Goal: Check status: Check status

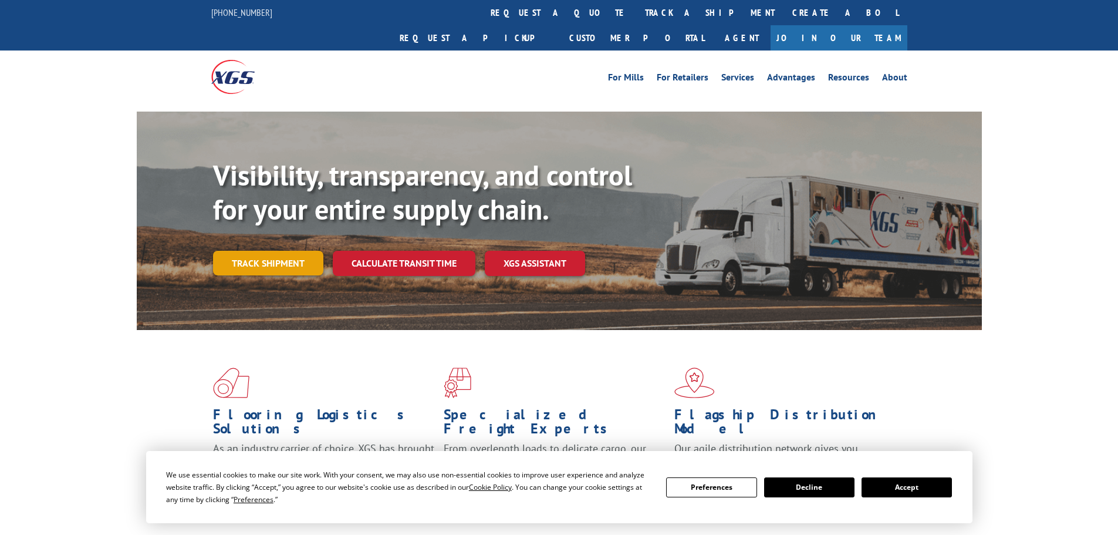
click at [266, 251] on link "Track shipment" at bounding box center [268, 263] width 110 height 25
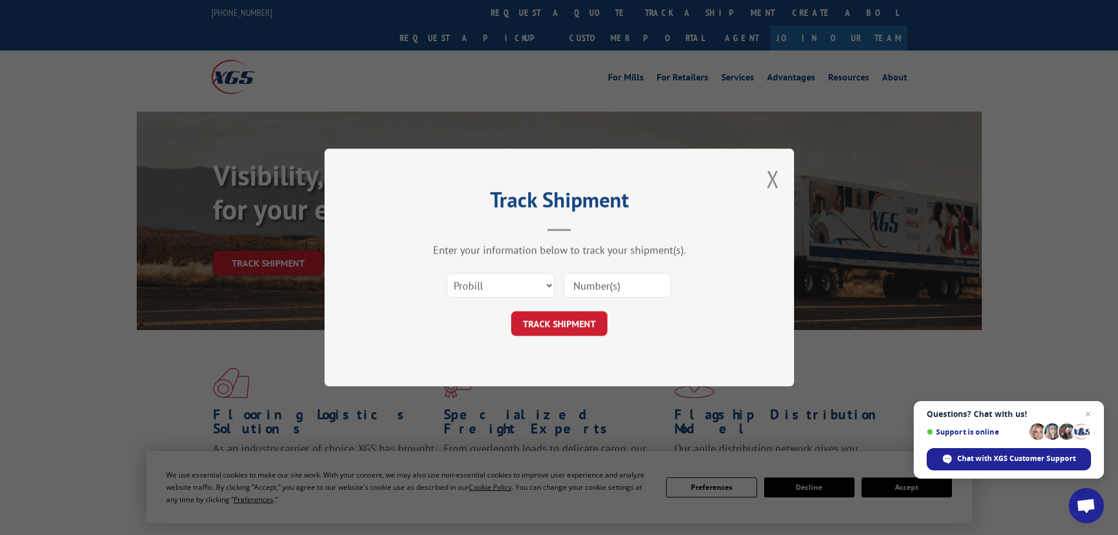
click at [513, 303] on div "Select category... Probill BOL PO" at bounding box center [559, 285] width 352 height 39
click at [505, 289] on select "Select category... Probill BOL PO" at bounding box center [501, 285] width 108 height 25
click at [447, 273] on select "Select category... Probill BOL PO" at bounding box center [501, 285] width 108 height 25
click at [666, 282] on input at bounding box center [617, 285] width 108 height 25
paste input "348357054"
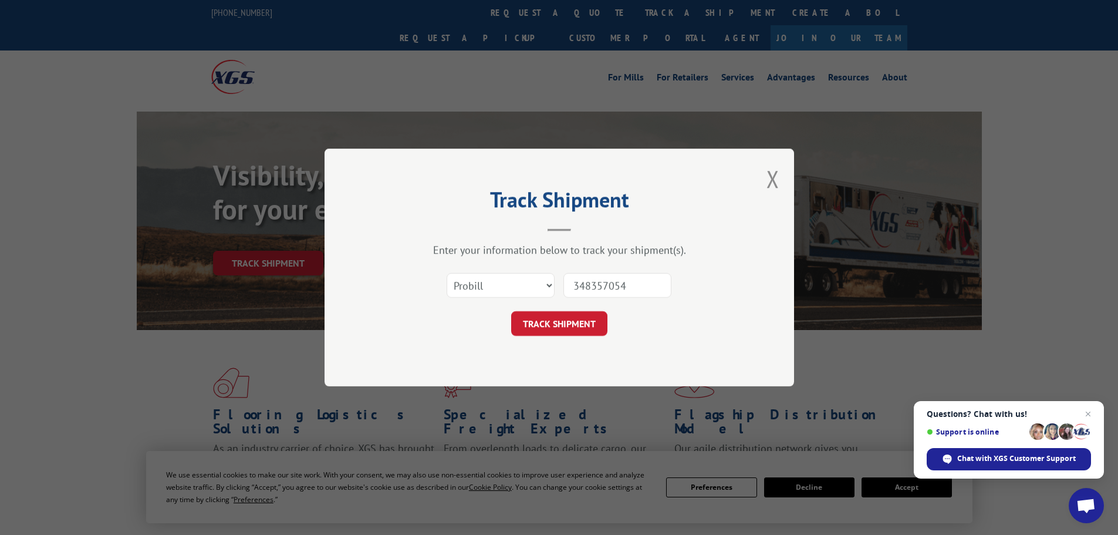
type input "348357054"
click at [567, 336] on div "Track Shipment Enter your information below to track your shipment(s). Select c…" at bounding box center [558, 267] width 469 height 238
click at [568, 323] on button "TRACK SHIPMENT" at bounding box center [559, 323] width 96 height 25
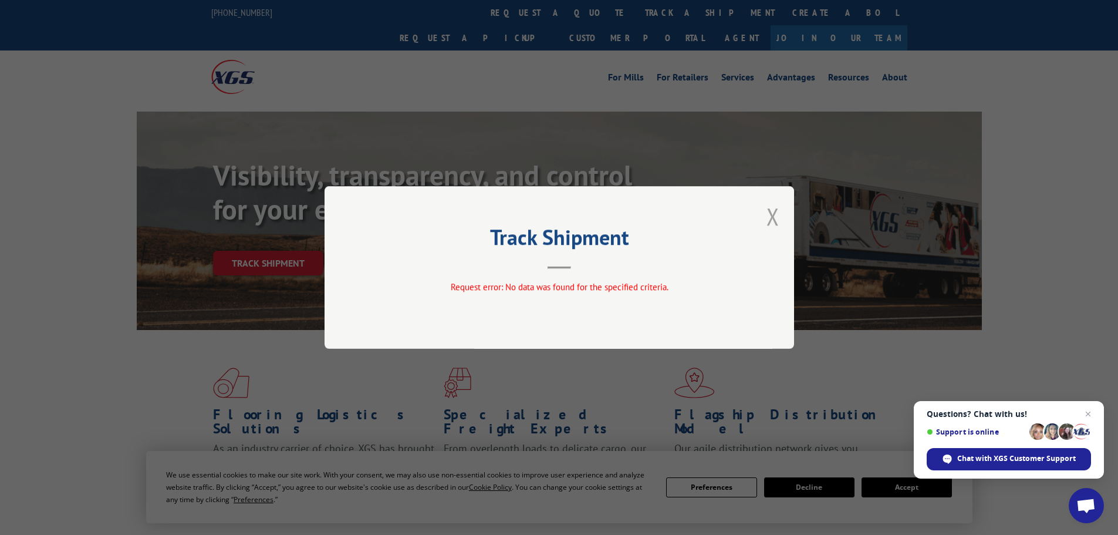
click at [768, 207] on button "Close modal" at bounding box center [772, 216] width 13 height 31
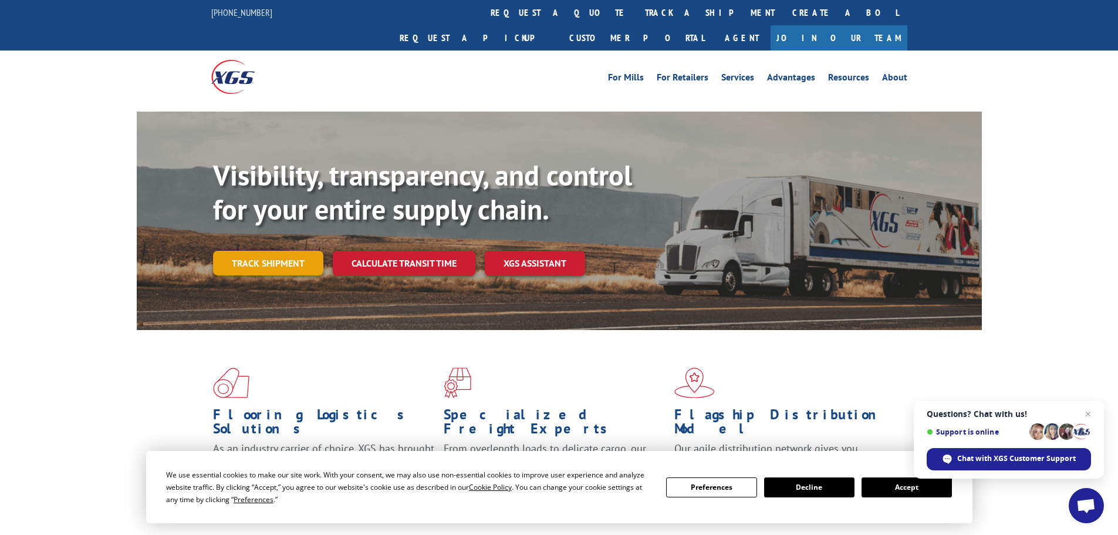
click at [305, 251] on link "Track shipment" at bounding box center [268, 263] width 110 height 25
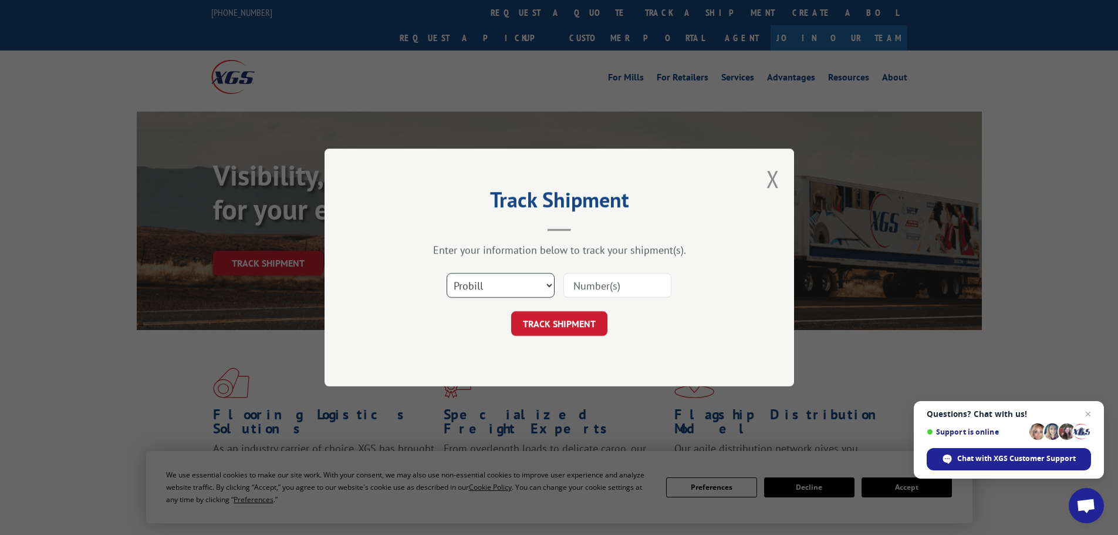
click at [501, 281] on select "Select category... Probill BOL PO" at bounding box center [501, 285] width 108 height 25
select select "bol"
click at [447, 273] on select "Select category... Probill BOL PO" at bounding box center [501, 285] width 108 height 25
paste input "00889690117007659"
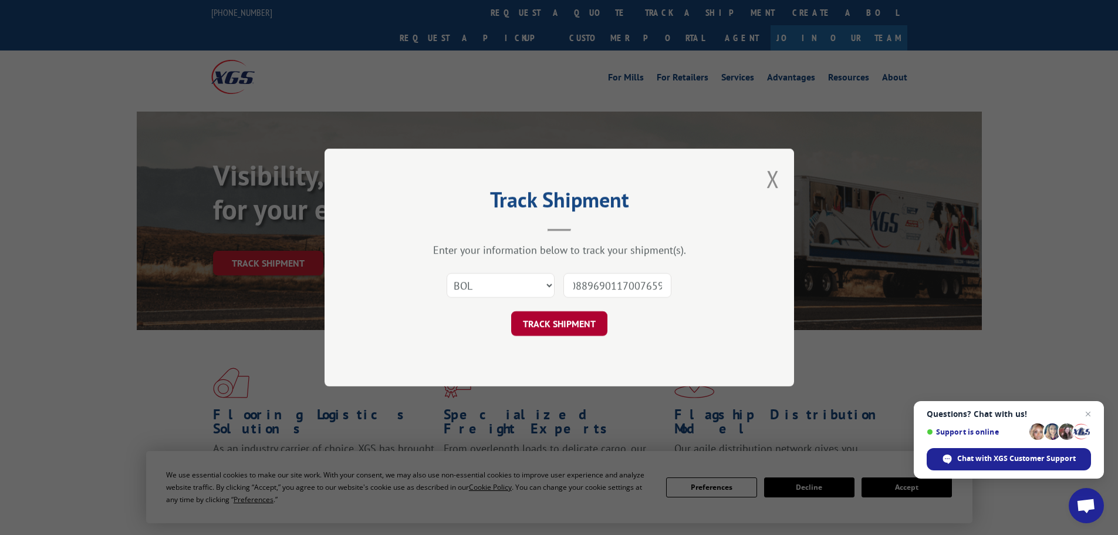
type input "00889690117007659"
click at [593, 332] on button "TRACK SHIPMENT" at bounding box center [559, 323] width 96 height 25
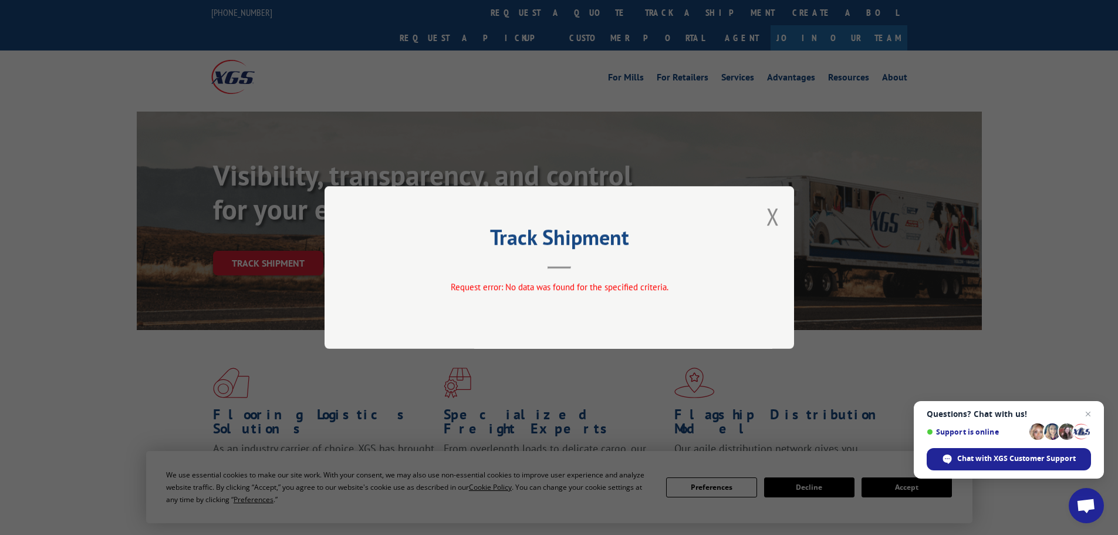
click at [766, 220] on div "Track Shipment Request error: No data was found for the specified criteria." at bounding box center [558, 267] width 469 height 163
click at [770, 222] on button "Close modal" at bounding box center [772, 216] width 13 height 31
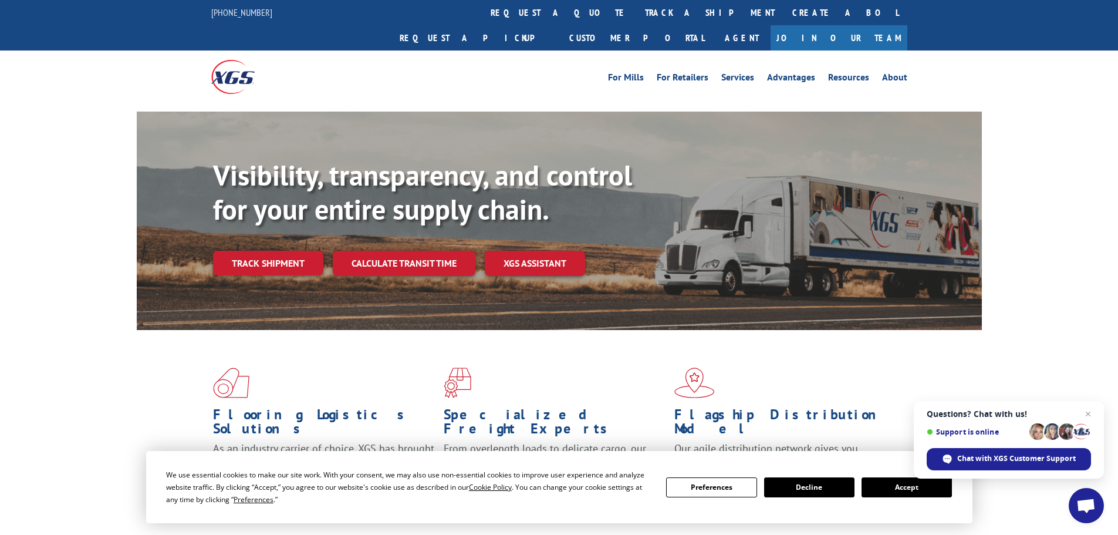
click at [263, 251] on link "Track shipment" at bounding box center [268, 263] width 110 height 25
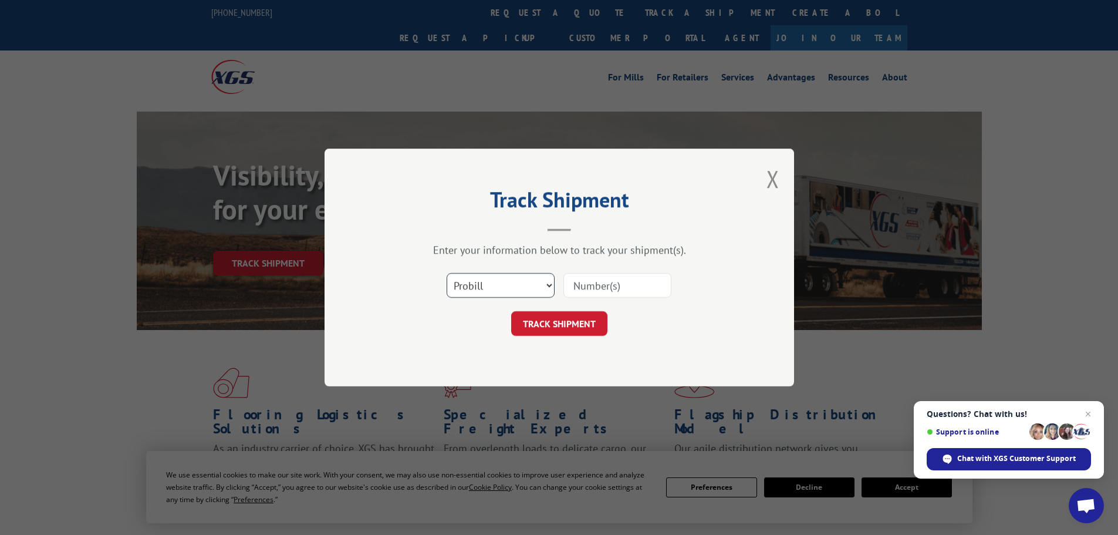
click at [530, 281] on select "Select category... Probill BOL PO" at bounding box center [501, 285] width 108 height 25
select select "bol"
click at [447, 273] on select "Select category... Probill BOL PO" at bounding box center [501, 285] width 108 height 25
click at [581, 277] on input at bounding box center [617, 285] width 108 height 25
click at [496, 278] on select "Select category... Probill BOL PO" at bounding box center [501, 285] width 108 height 25
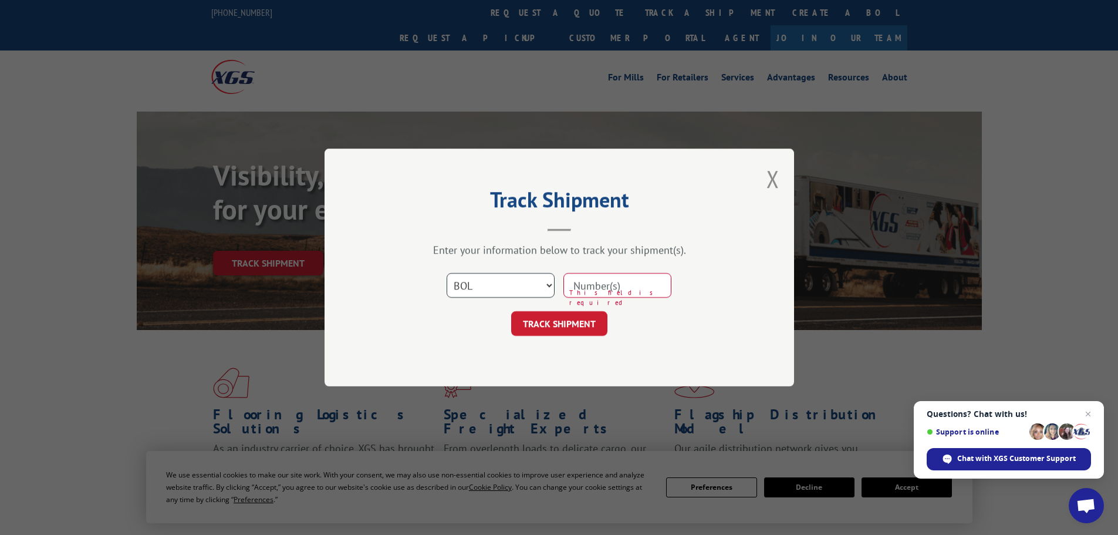
click at [447, 273] on select "Select category... Probill BOL PO" at bounding box center [501, 285] width 108 height 25
paste input "889690117007659"
type input "889690117007659"
click at [583, 331] on button "TRACK SHIPMENT" at bounding box center [559, 323] width 96 height 25
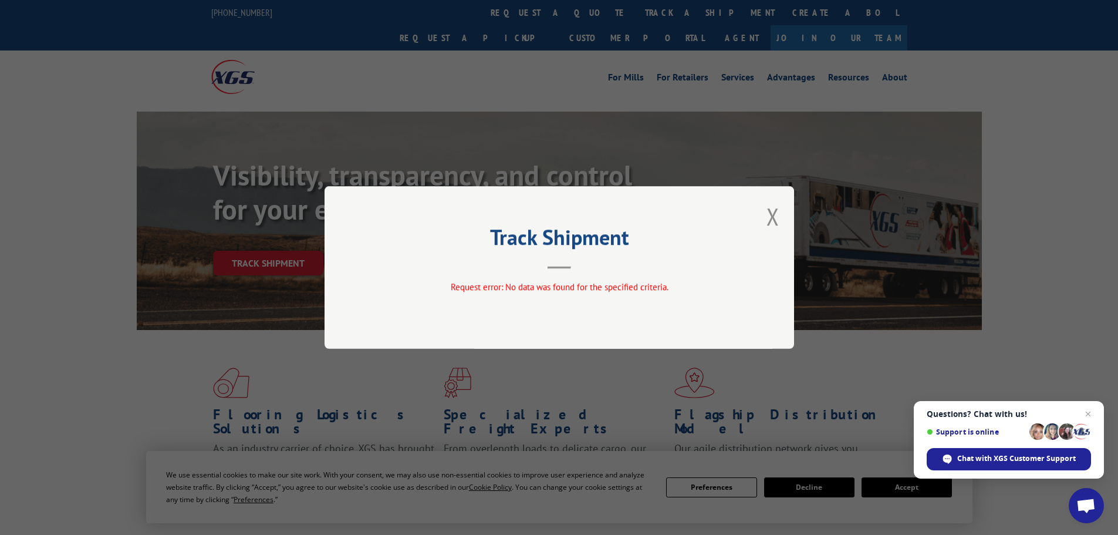
click at [781, 218] on div "Track Shipment Request error: No data was found for the specified criteria." at bounding box center [558, 267] width 469 height 163
click at [769, 224] on div "Track Shipment Request error: No data was found for the specified criteria." at bounding box center [558, 267] width 469 height 163
click at [772, 225] on button "Close modal" at bounding box center [772, 216] width 13 height 31
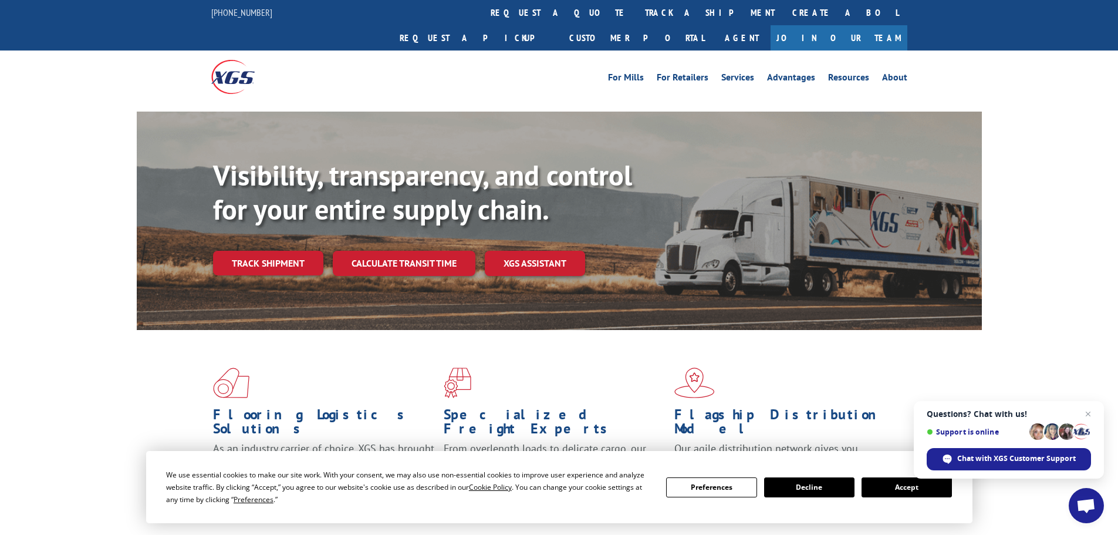
click at [285, 251] on link "Track shipment" at bounding box center [268, 263] width 110 height 25
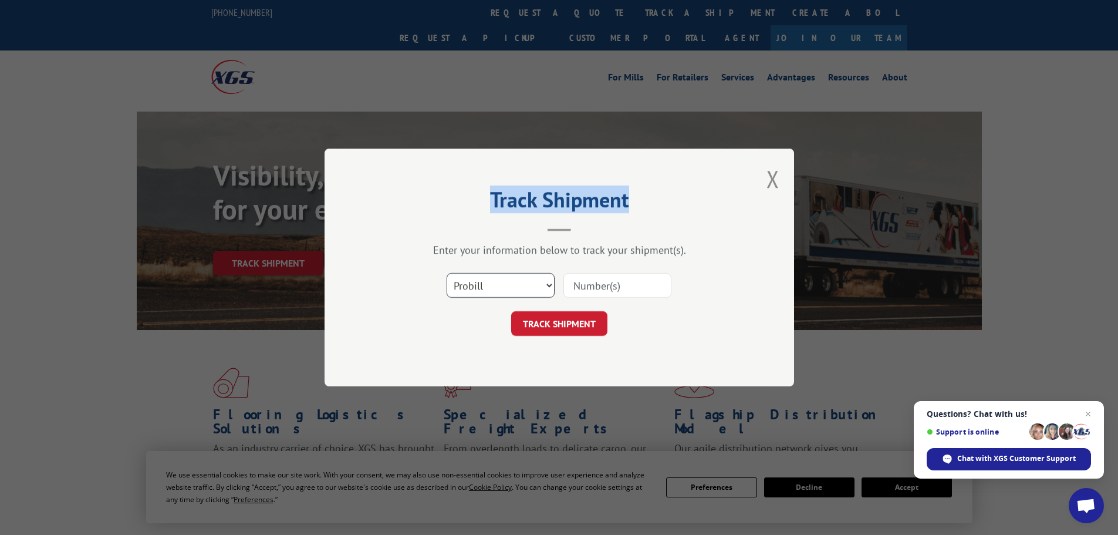
click at [506, 279] on select "Select category... Probill BOL PO" at bounding box center [501, 285] width 108 height 25
select select "po"
click at [447, 273] on select "Select category... Probill BOL PO" at bounding box center [501, 285] width 108 height 25
paste input "85480"
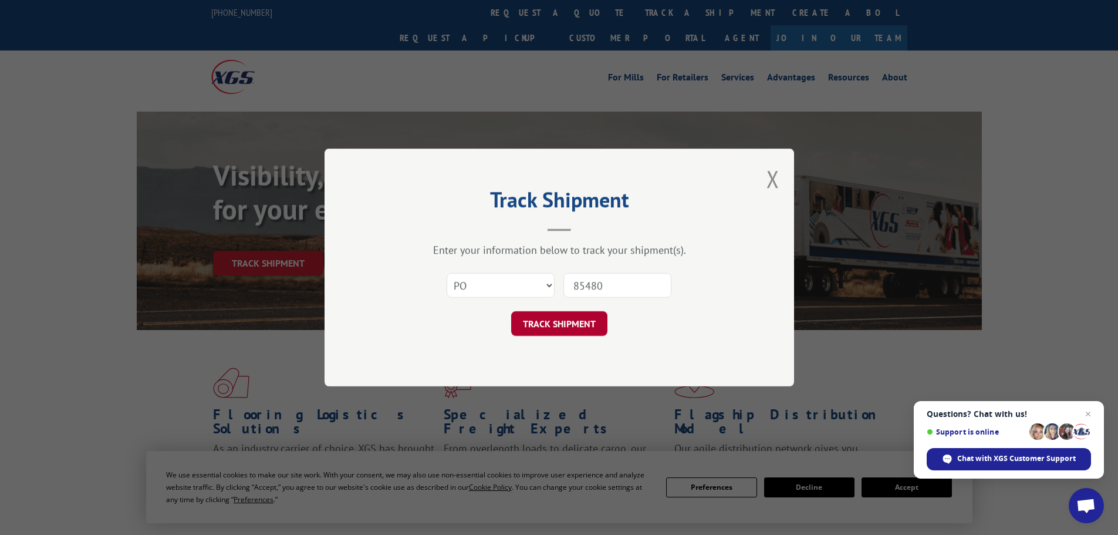
type input "85480"
click at [576, 330] on button "TRACK SHIPMENT" at bounding box center [559, 323] width 96 height 25
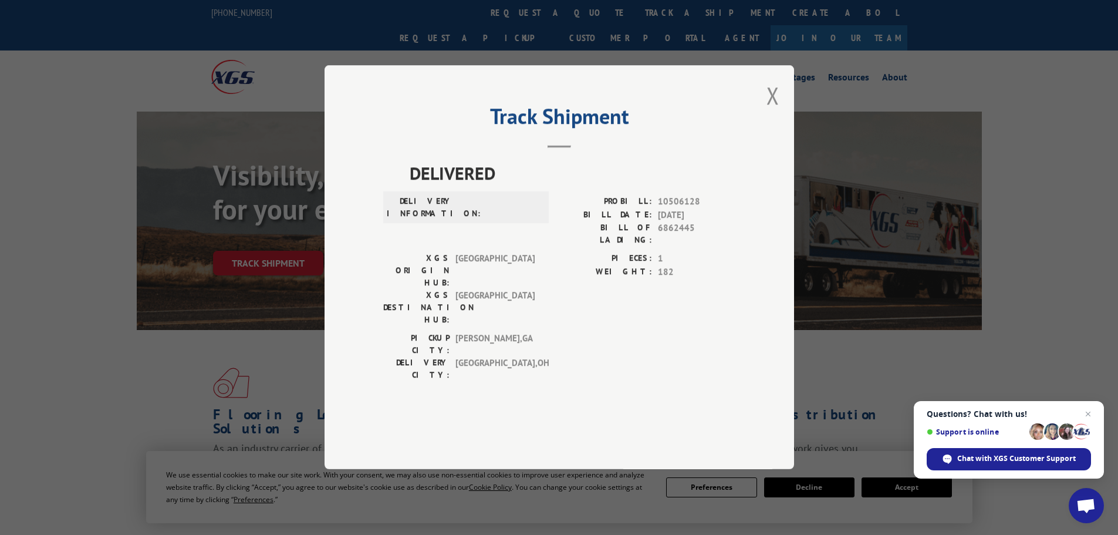
drag, startPoint x: 773, startPoint y: 134, endPoint x: 782, endPoint y: 140, distance: 11.1
click at [782, 140] on div "Track Shipment DELIVERED DELIVERY INFORMATION: PROBILL: 10506128 BILL DATE: 08/…" at bounding box center [558, 267] width 469 height 404
click at [780, 138] on div "Track Shipment DELIVERED DELIVERY INFORMATION: PROBILL: 10506128 BILL DATE: 08/…" at bounding box center [558, 267] width 469 height 404
click at [779, 111] on button "Close modal" at bounding box center [772, 95] width 13 height 31
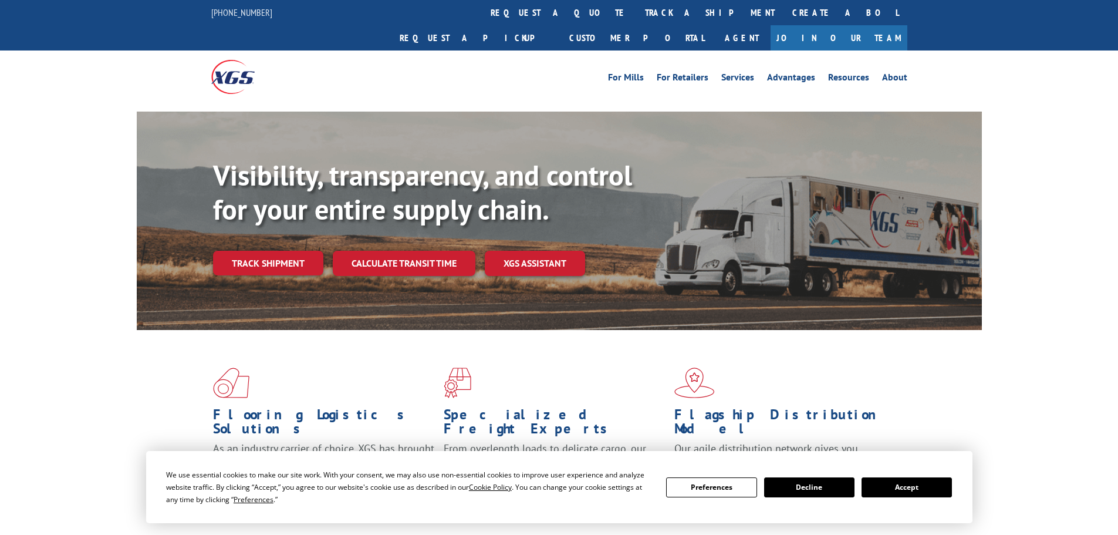
click at [266, 251] on link "Track shipment" at bounding box center [268, 263] width 110 height 25
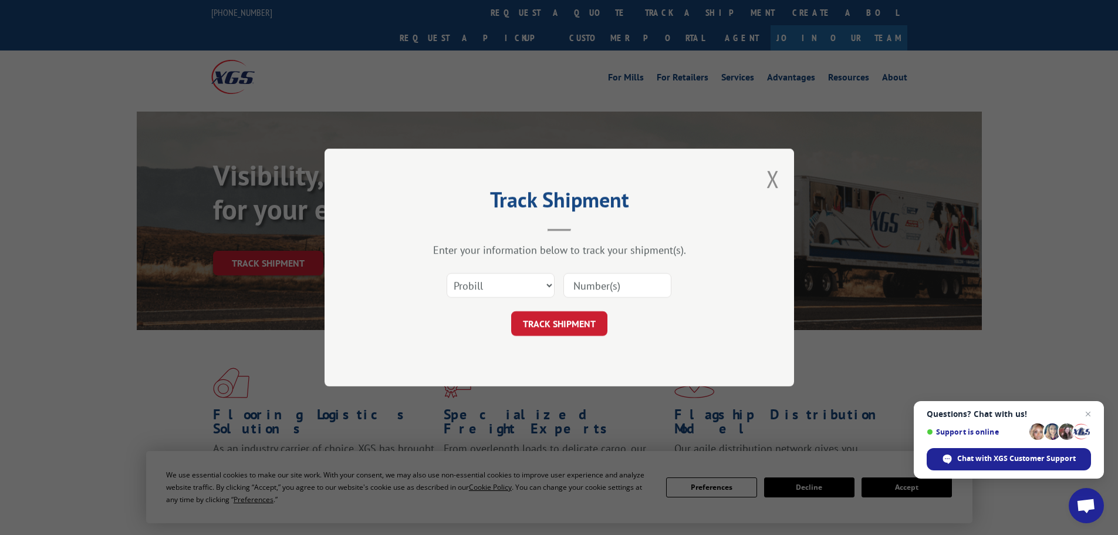
click at [516, 272] on div "Select category... Probill BOL PO" at bounding box center [500, 285] width 107 height 27
click at [523, 285] on select "Select category... Probill BOL PO" at bounding box center [501, 285] width 108 height 25
select select "po"
click at [447, 273] on select "Select category... Probill BOL PO" at bounding box center [501, 285] width 108 height 25
click at [579, 285] on input at bounding box center [617, 285] width 108 height 25
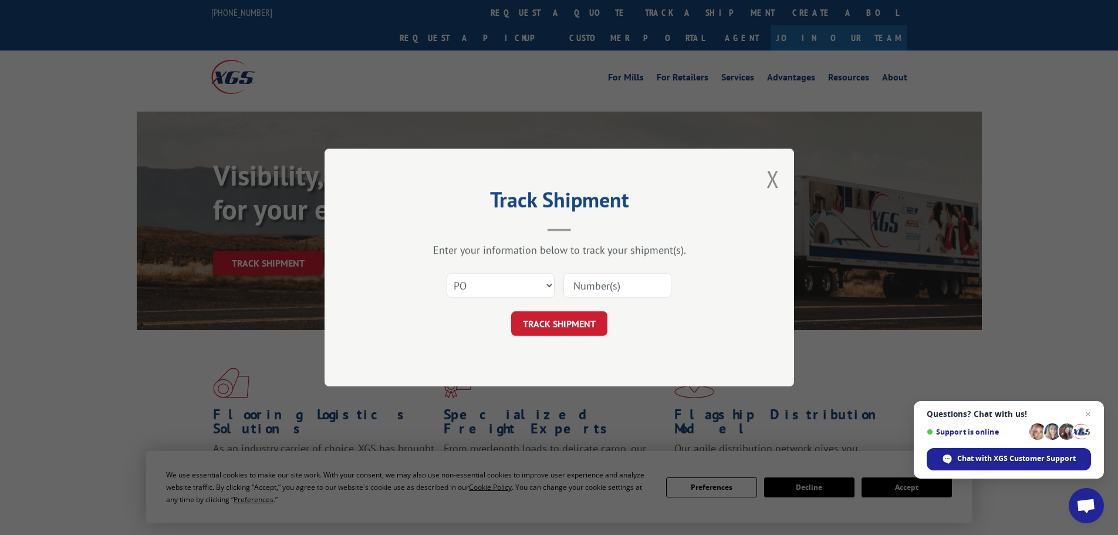
paste input "535252"
type input "535252"
click at [586, 319] on button "TRACK SHIPMENT" at bounding box center [559, 323] width 96 height 25
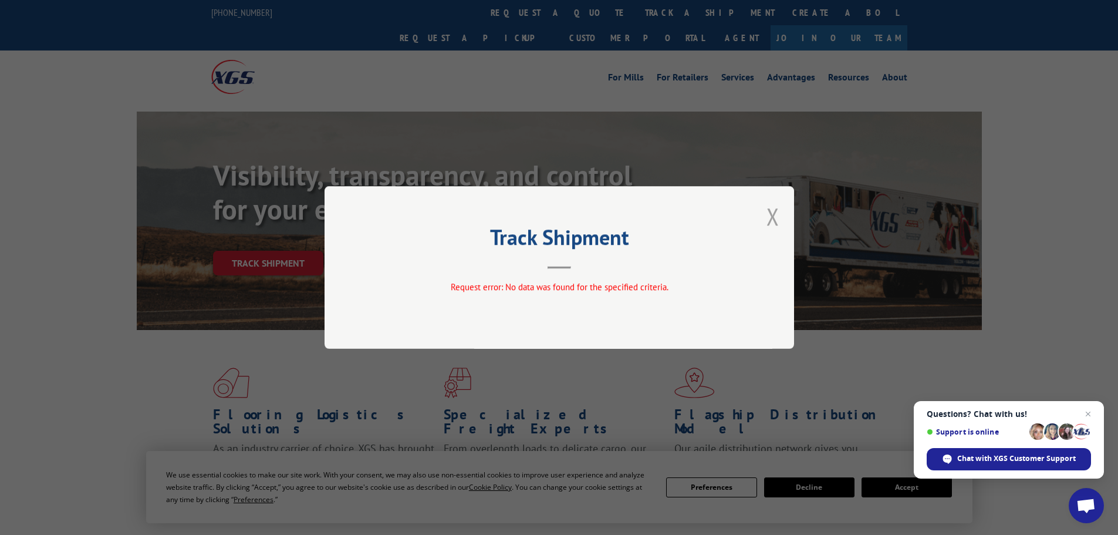
click at [776, 224] on button "Close modal" at bounding box center [772, 216] width 13 height 31
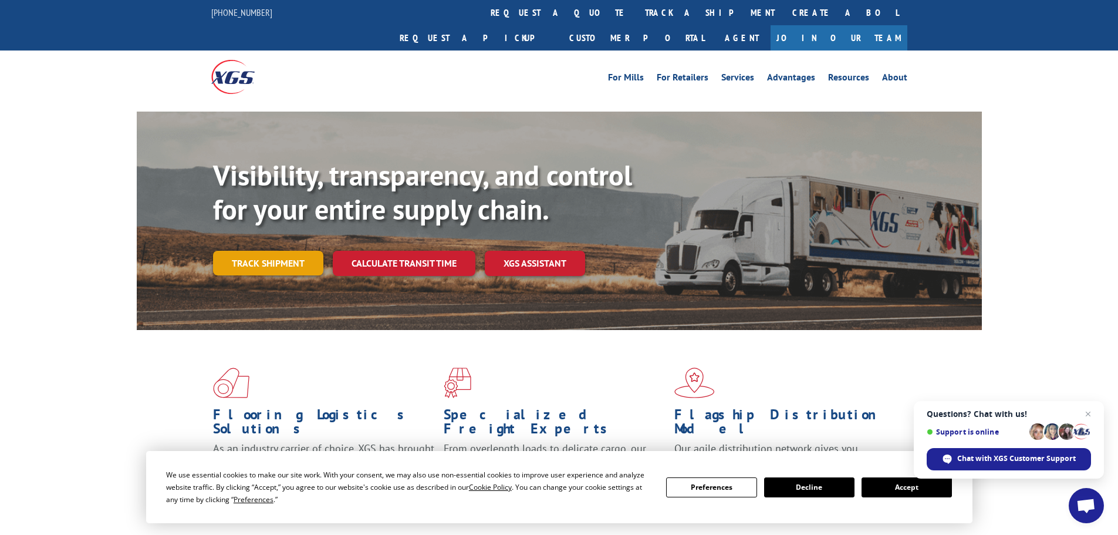
click at [245, 251] on link "Track shipment" at bounding box center [268, 263] width 110 height 25
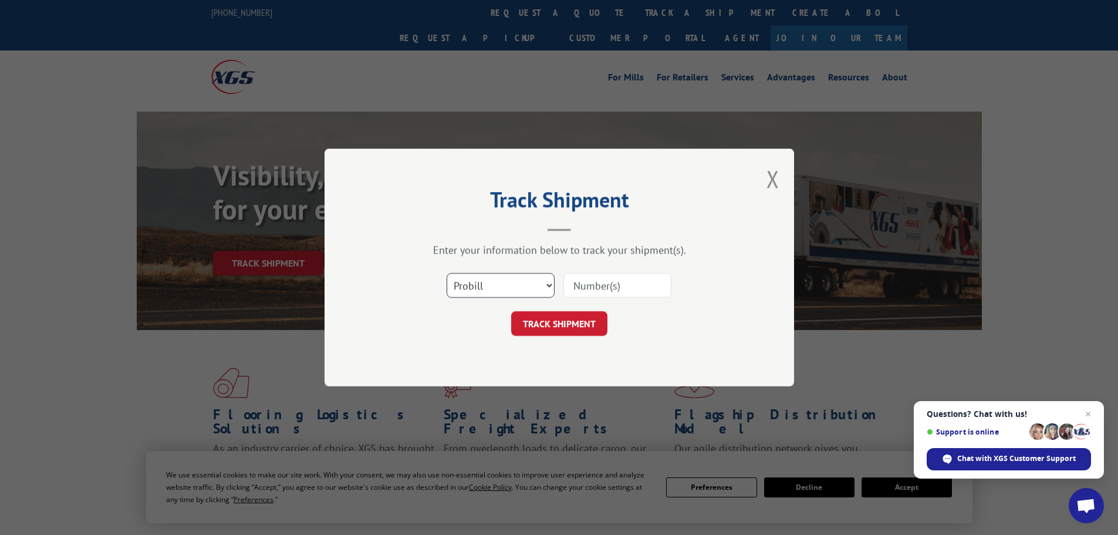
click at [472, 277] on select "Select category... Probill BOL PO" at bounding box center [501, 285] width 108 height 25
select select "bol"
click at [447, 273] on select "Select category... Probill BOL PO" at bounding box center [501, 285] width 108 height 25
click at [579, 283] on input at bounding box center [617, 285] width 108 height 25
paste input "5569264"
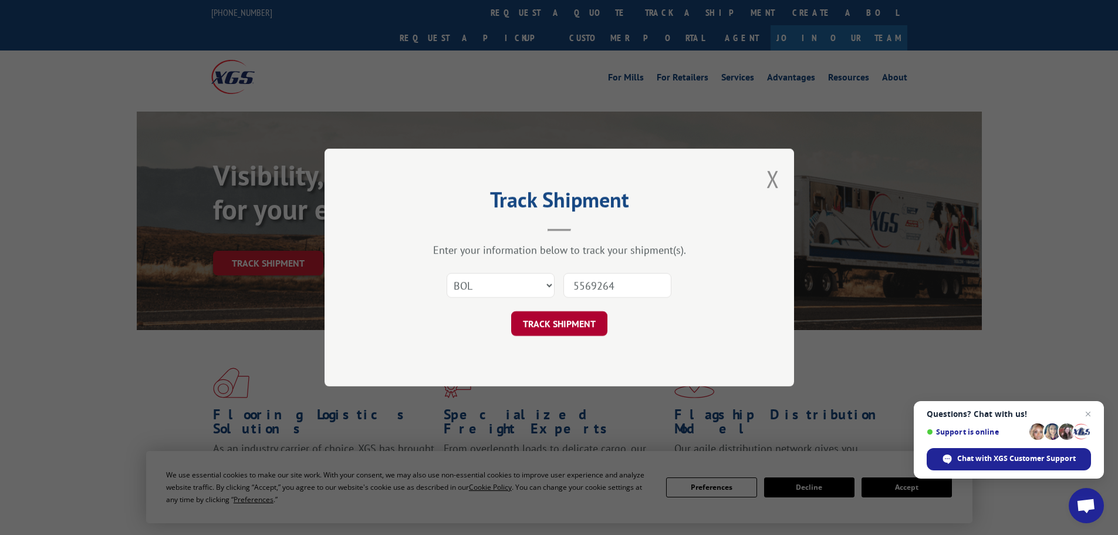
type input "5569264"
click at [577, 332] on button "TRACK SHIPMENT" at bounding box center [559, 323] width 96 height 25
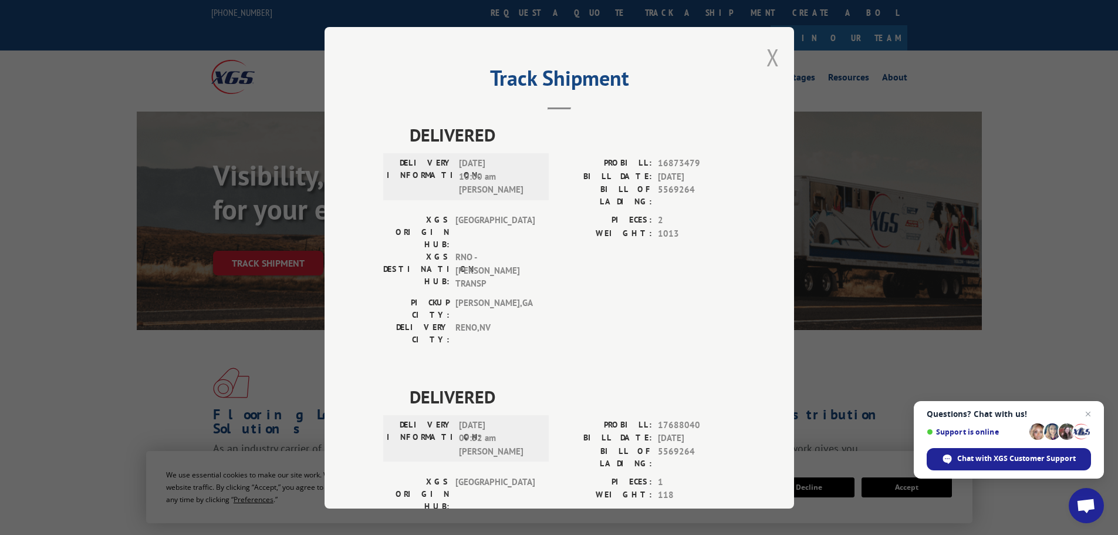
click at [766, 64] on button "Close modal" at bounding box center [772, 57] width 13 height 31
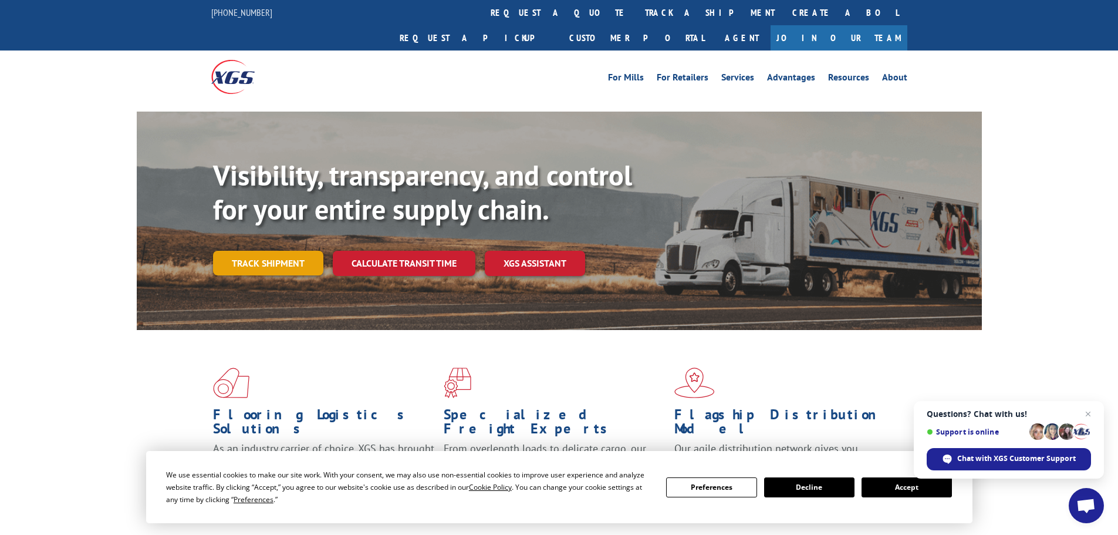
click at [293, 251] on link "Track shipment" at bounding box center [268, 263] width 110 height 25
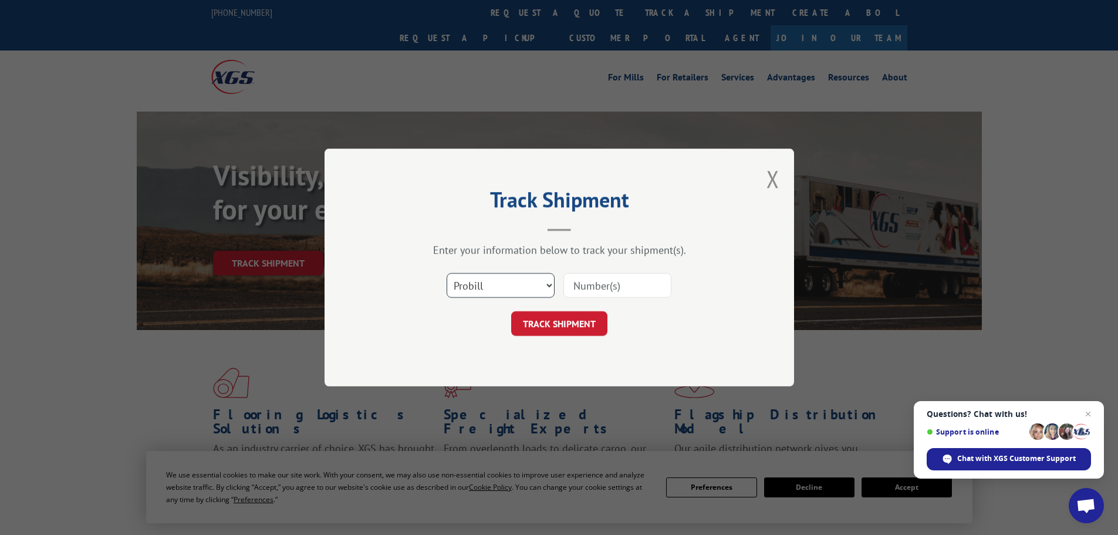
click at [528, 285] on select "Select category... Probill BOL PO" at bounding box center [501, 285] width 108 height 25
select select "bol"
click at [447, 273] on select "Select category... Probill BOL PO" at bounding box center [501, 285] width 108 height 25
paste input "5562609"
type input "5562609"
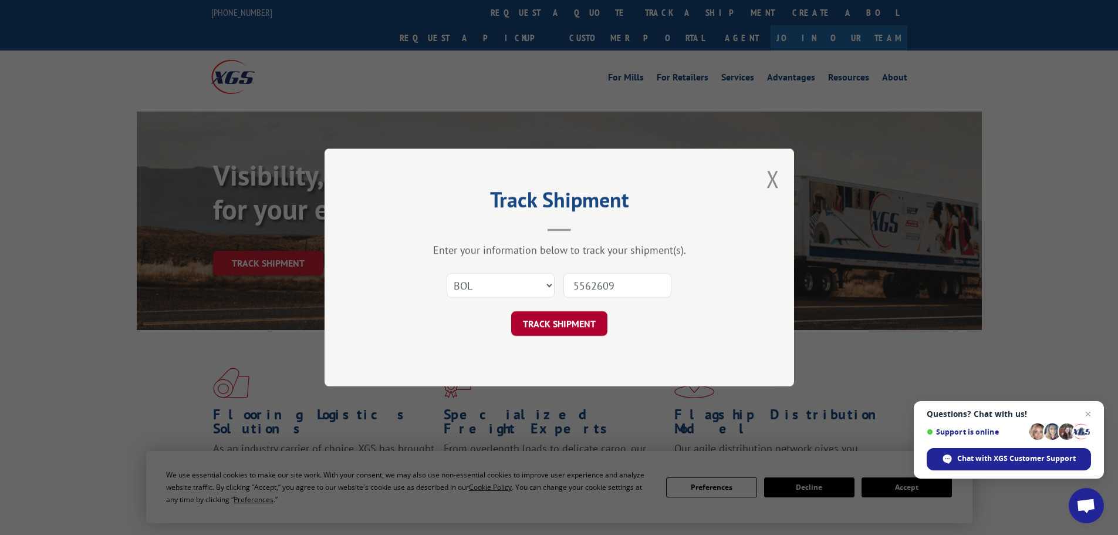
click at [575, 318] on button "TRACK SHIPMENT" at bounding box center [559, 323] width 96 height 25
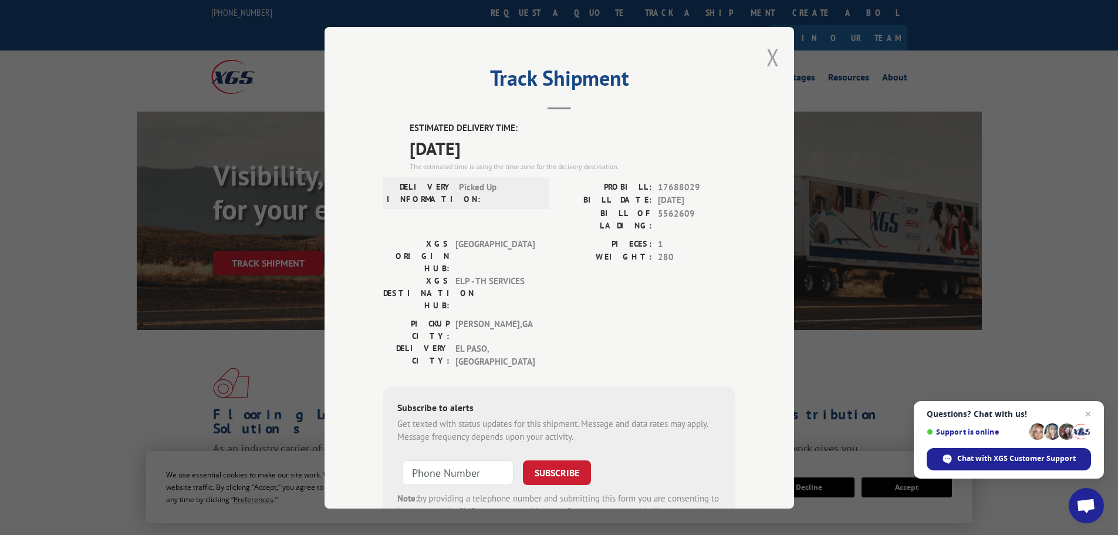
click at [771, 63] on button "Close modal" at bounding box center [772, 57] width 13 height 31
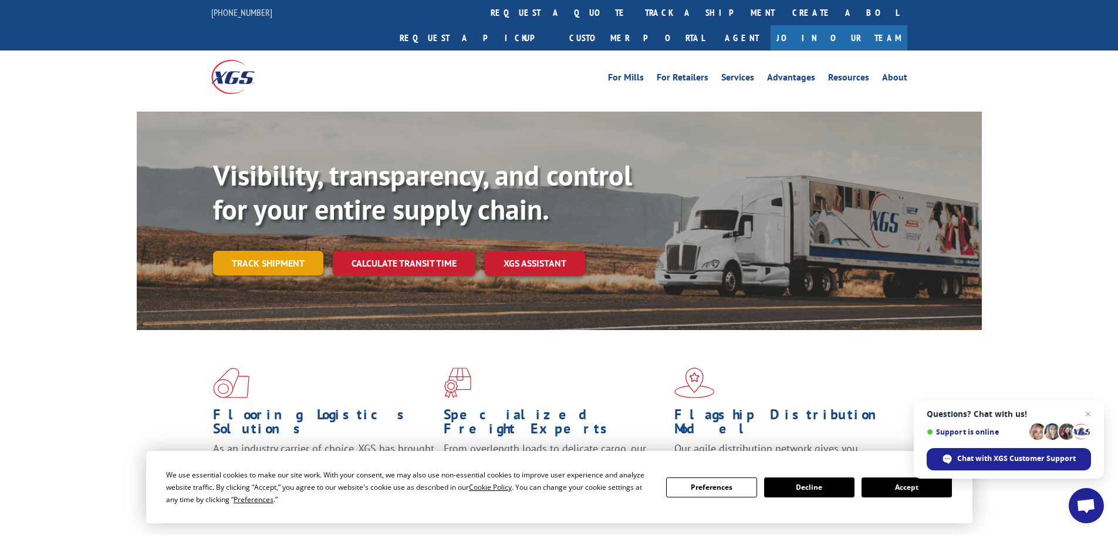
click at [288, 251] on link "Track shipment" at bounding box center [268, 263] width 110 height 25
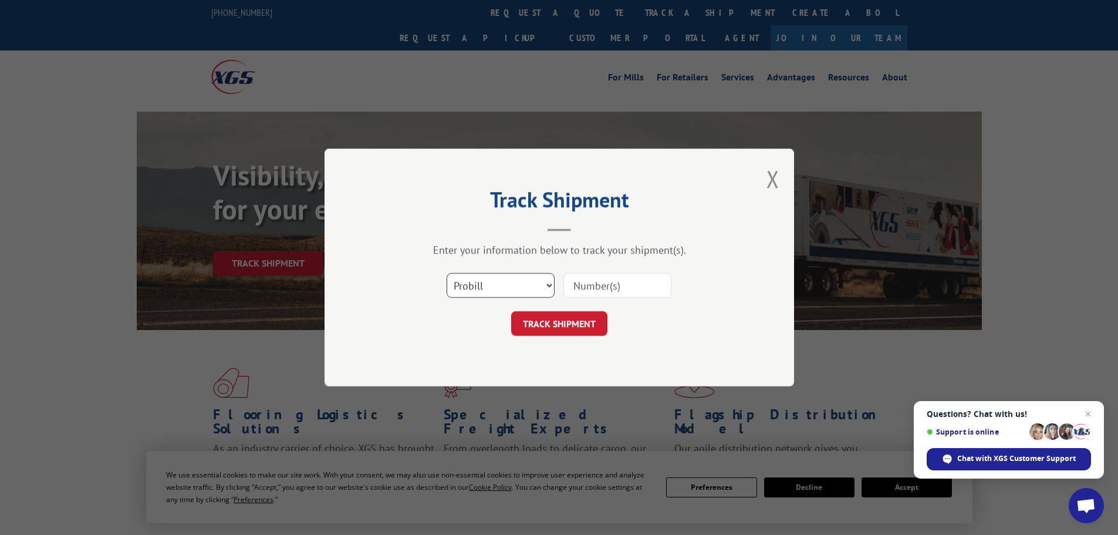
click at [505, 289] on select "Select category... Probill BOL PO" at bounding box center [501, 285] width 108 height 25
select select "bol"
click at [447, 273] on select "Select category... Probill BOL PO" at bounding box center [501, 285] width 108 height 25
paste input "5562609"
type input "5562609"
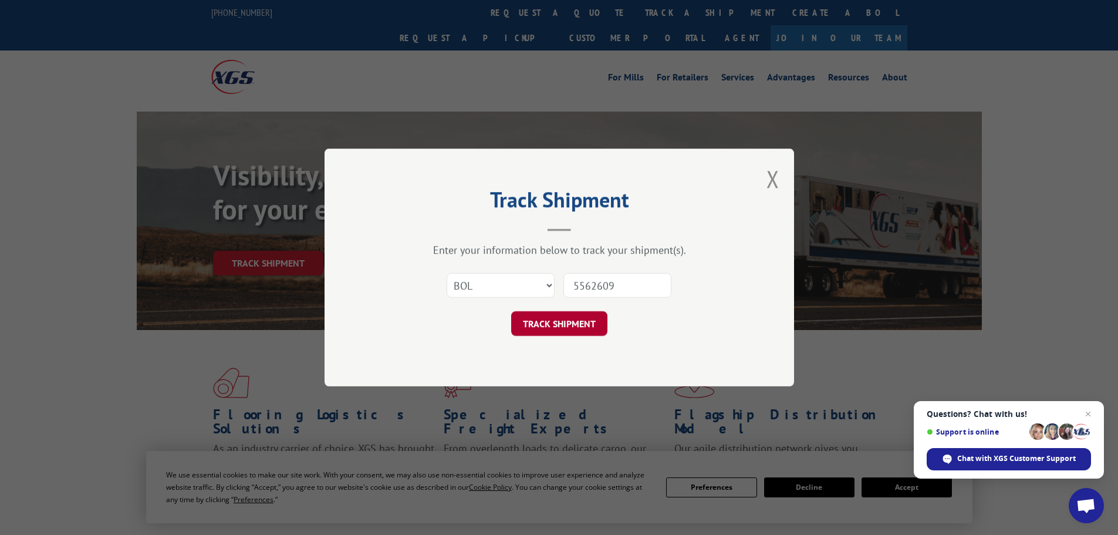
click at [578, 330] on button "TRACK SHIPMENT" at bounding box center [559, 323] width 96 height 25
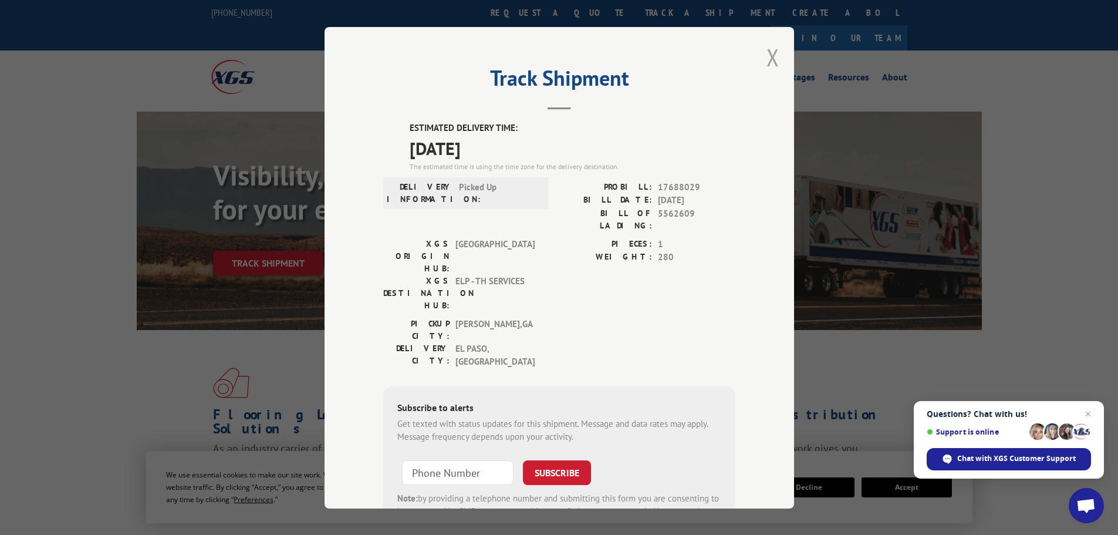
click at [767, 56] on button "Close modal" at bounding box center [772, 57] width 13 height 31
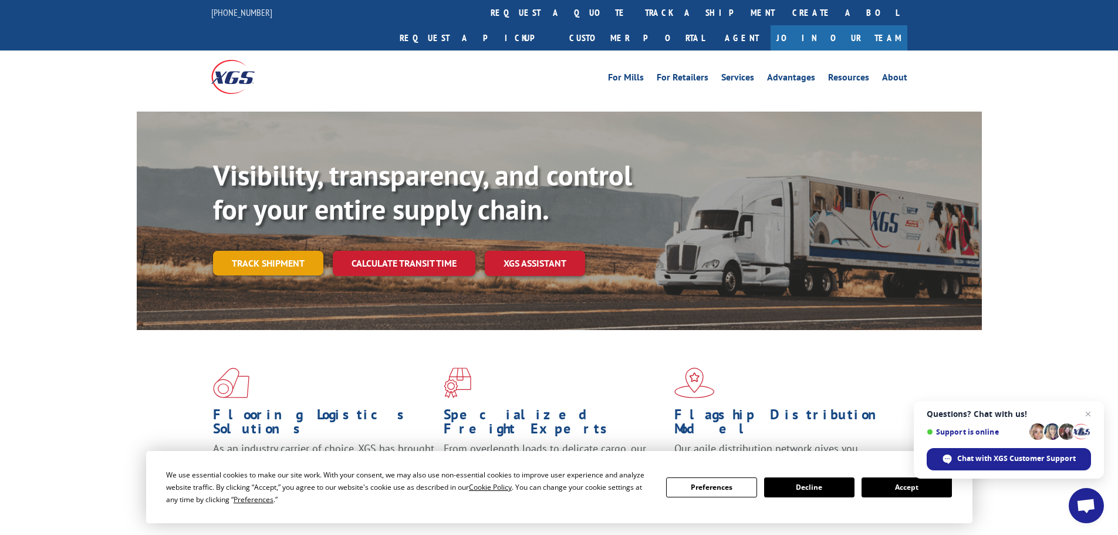
click at [258, 251] on link "Track shipment" at bounding box center [268, 263] width 110 height 25
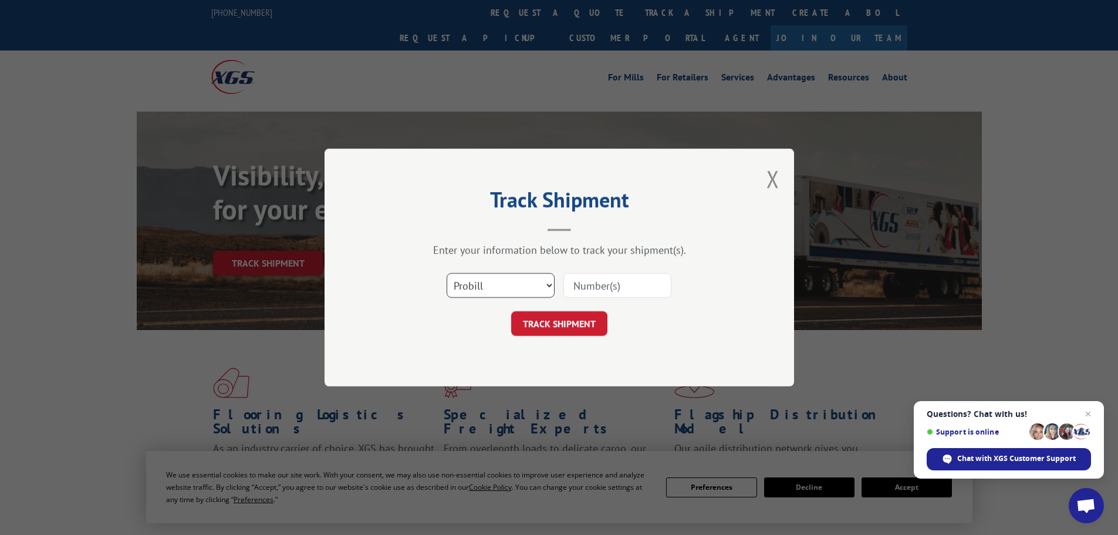
click at [463, 276] on select "Select category... Probill BOL PO" at bounding box center [501, 285] width 108 height 25
select select "bol"
click at [447, 273] on select "Select category... Probill BOL PO" at bounding box center [501, 285] width 108 height 25
click at [593, 280] on input at bounding box center [617, 285] width 108 height 25
paste input "477421"
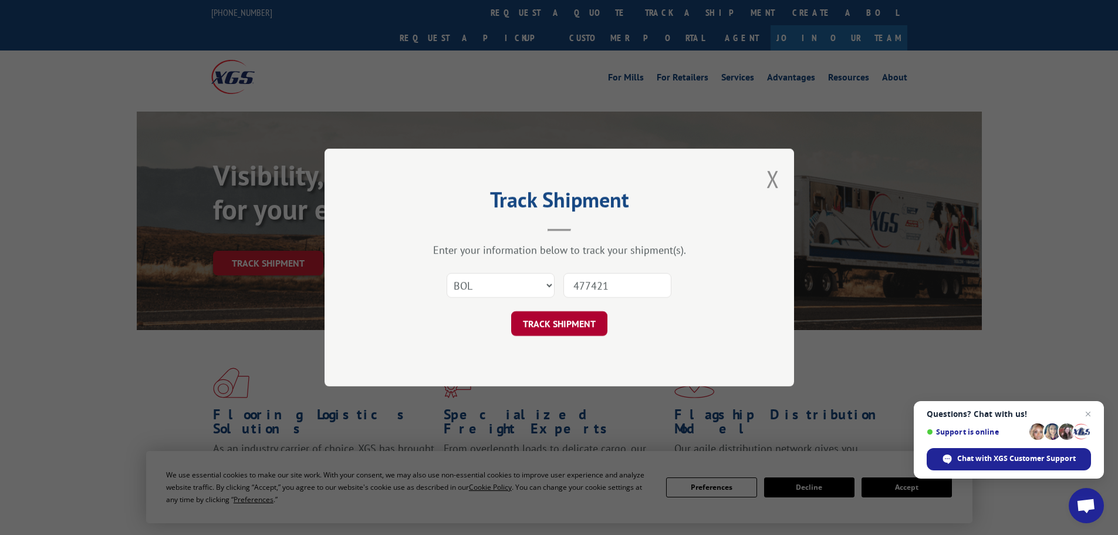
type input "477421"
click at [571, 316] on button "TRACK SHIPMENT" at bounding box center [559, 323] width 96 height 25
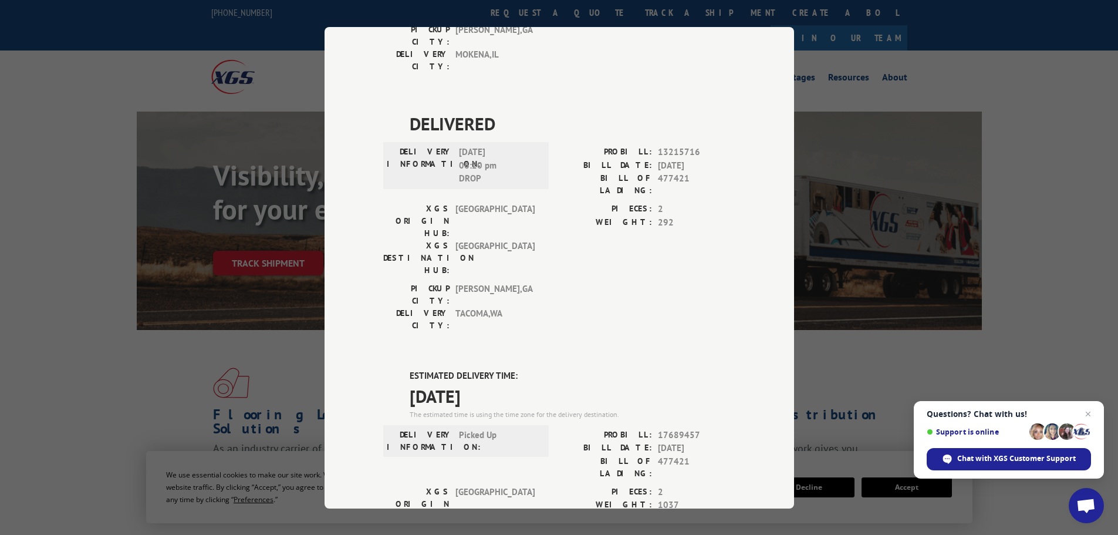
scroll to position [804, 0]
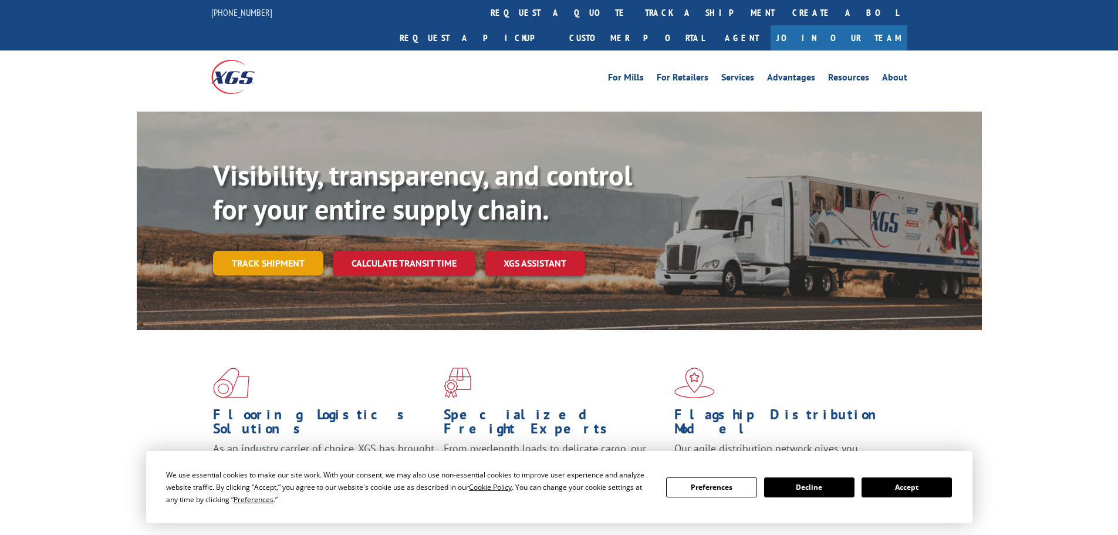
click at [305, 251] on link "Track shipment" at bounding box center [268, 263] width 110 height 25
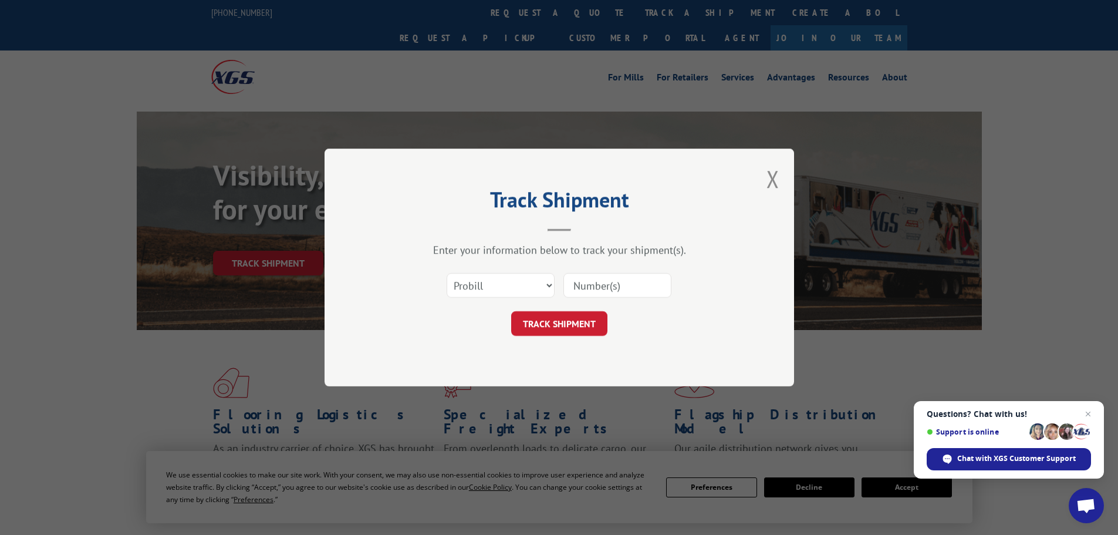
click at [554, 293] on div "Select category... Probill BOL PO" at bounding box center [559, 285] width 352 height 39
click at [535, 289] on select "Select category... Probill BOL PO" at bounding box center [501, 285] width 108 height 25
select select "po"
click at [447, 273] on select "Select category... Probill BOL PO" at bounding box center [501, 285] width 108 height 25
click at [614, 276] on input at bounding box center [617, 285] width 108 height 25
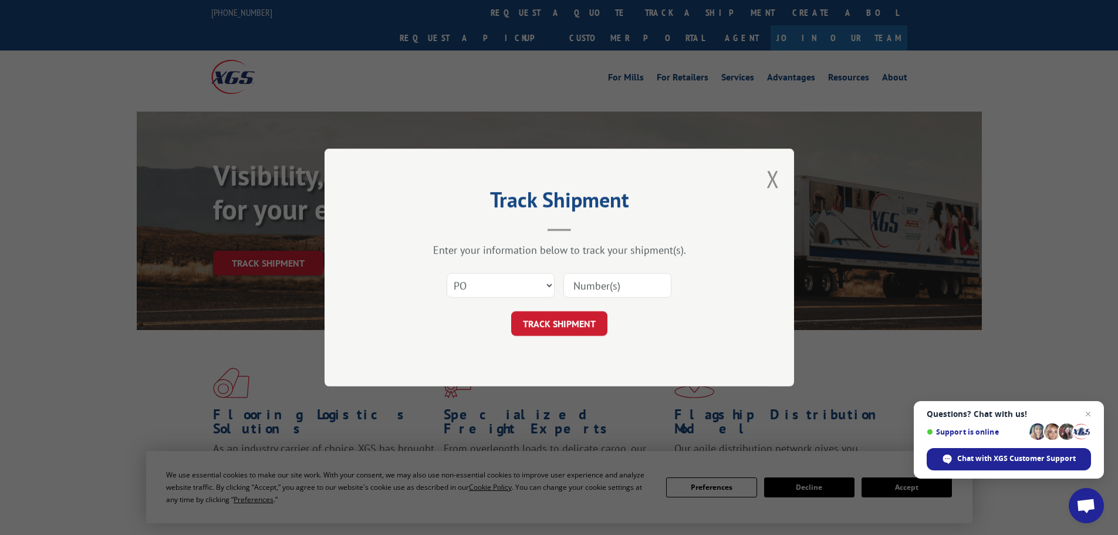
paste input "535252"
type input "535252"
click at [574, 314] on button "TRACK SHIPMENT" at bounding box center [559, 323] width 96 height 25
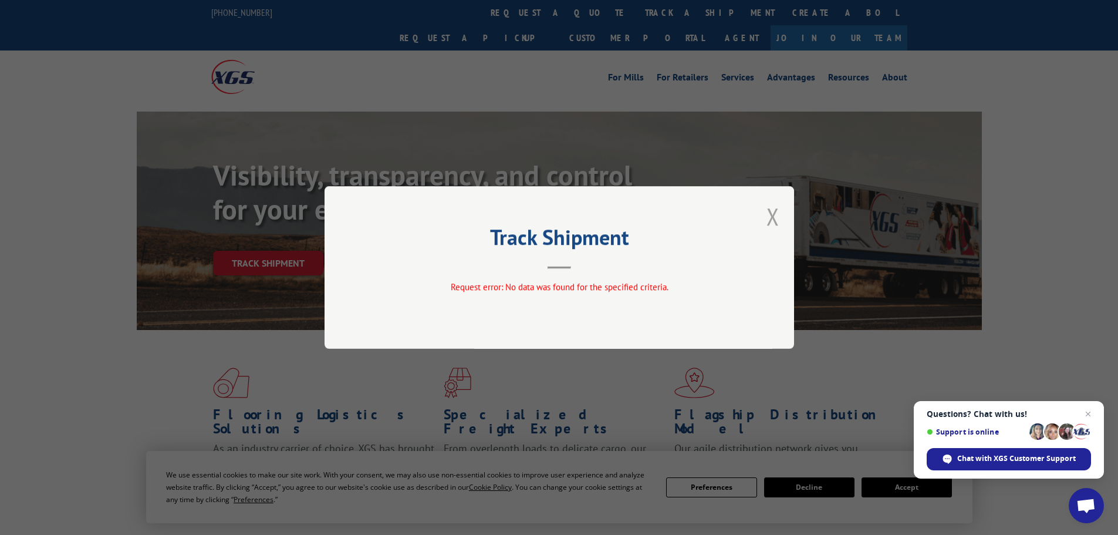
click at [776, 219] on button "Close modal" at bounding box center [772, 216] width 13 height 31
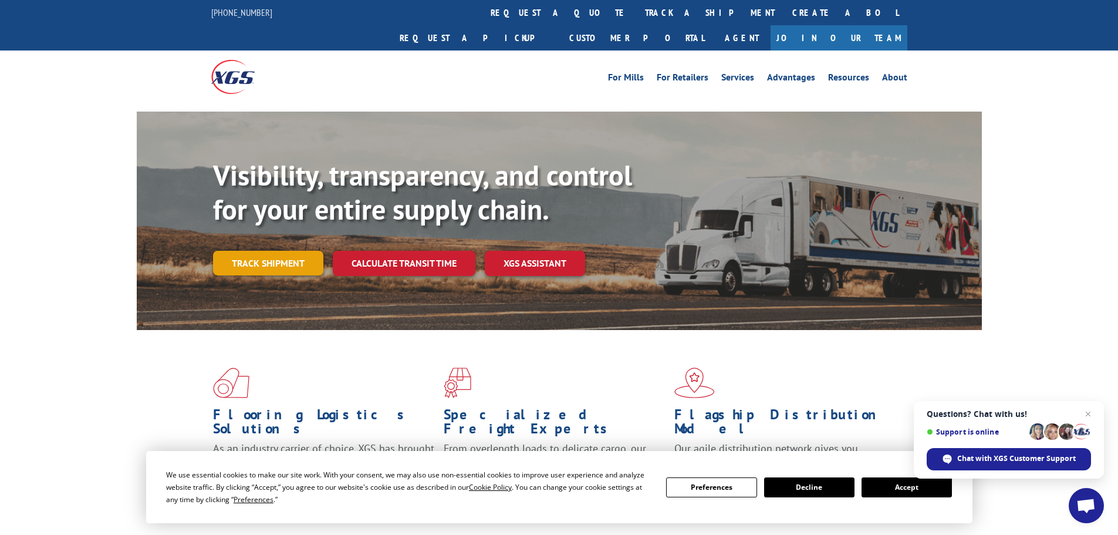
click at [264, 251] on link "Track shipment" at bounding box center [268, 263] width 110 height 25
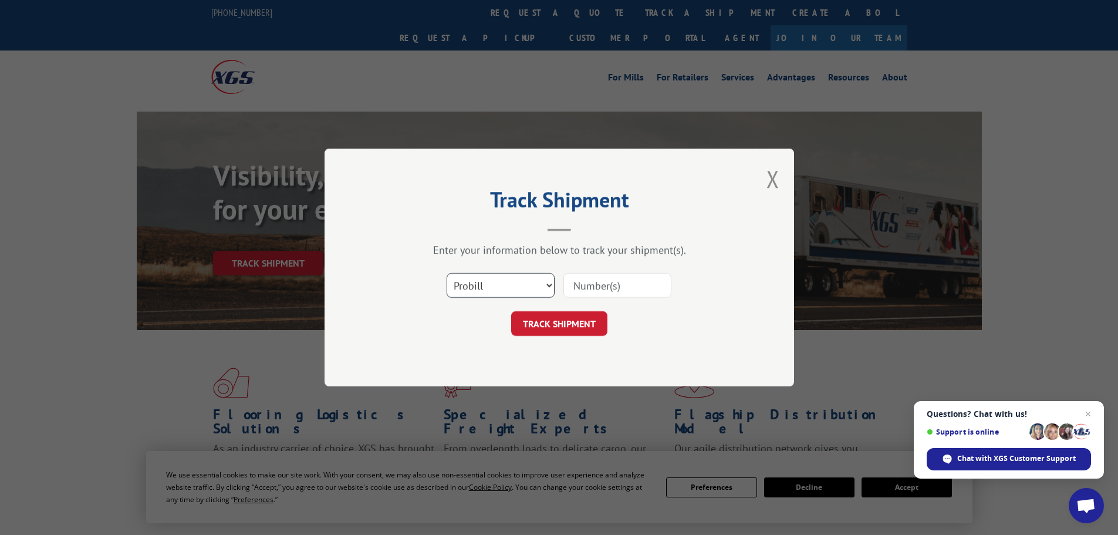
click at [538, 286] on select "Select category... Probill BOL PO" at bounding box center [501, 285] width 108 height 25
select select "bol"
click at [447, 273] on select "Select category... Probill BOL PO" at bounding box center [501, 285] width 108 height 25
paste input "5569264"
type input "5569264"
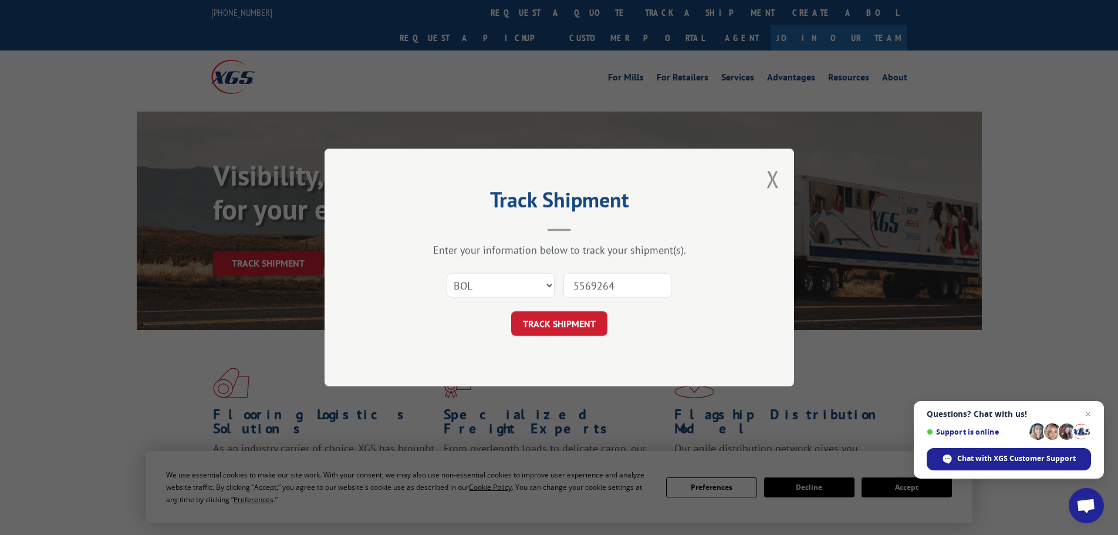
click at [577, 306] on form "Select category... Probill BOL PO 5569264 TRACK SHIPMENT" at bounding box center [559, 301] width 352 height 70
click at [576, 321] on button "TRACK SHIPMENT" at bounding box center [559, 323] width 96 height 25
